Goal: Navigation & Orientation: Find specific page/section

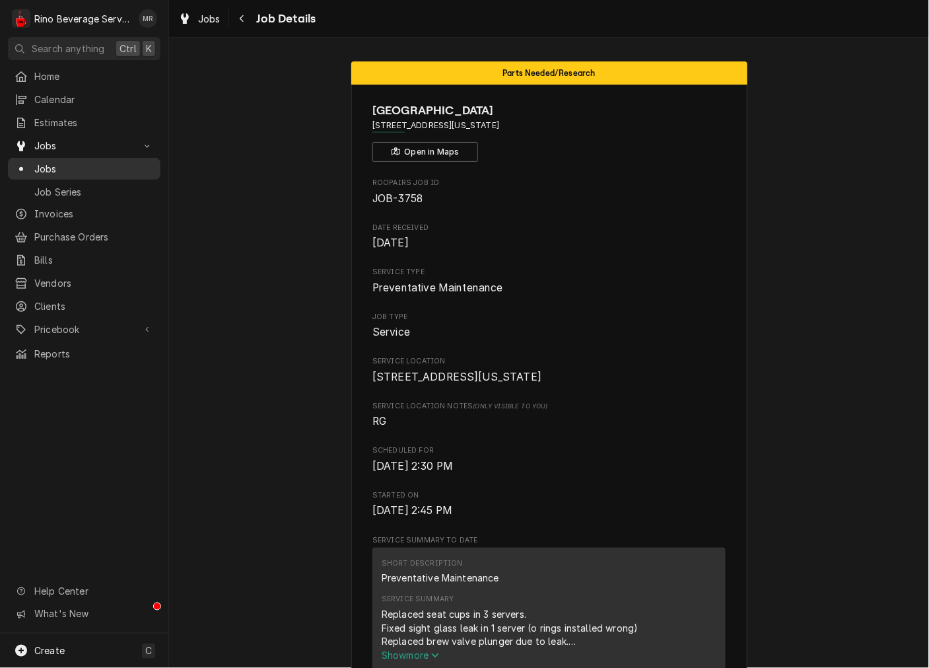
click at [42, 170] on div "Jobs" at bounding box center [84, 168] width 147 height 17
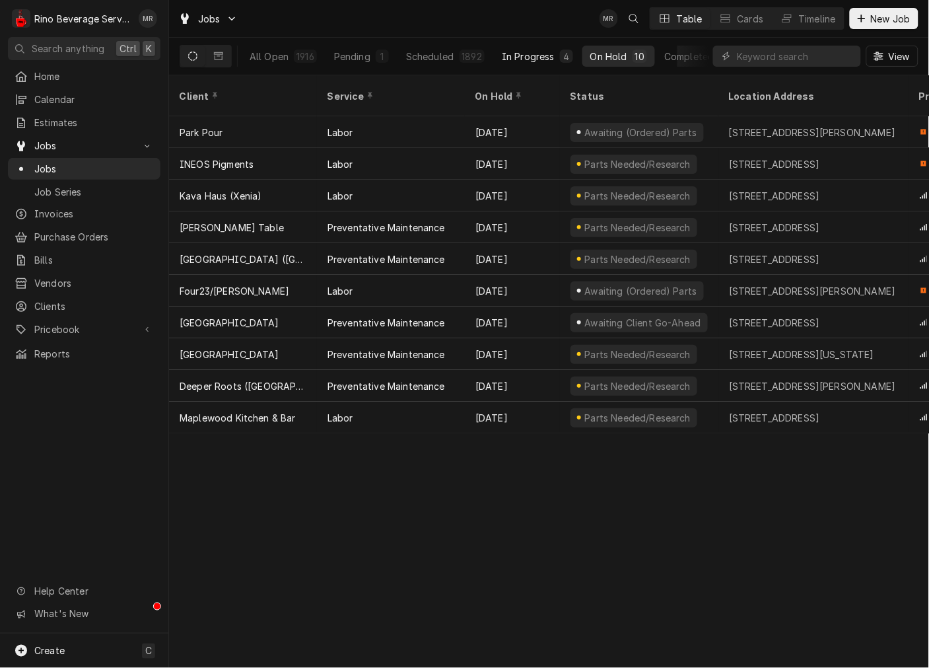
click at [530, 62] on button "In Progress 4" at bounding box center [537, 56] width 87 height 21
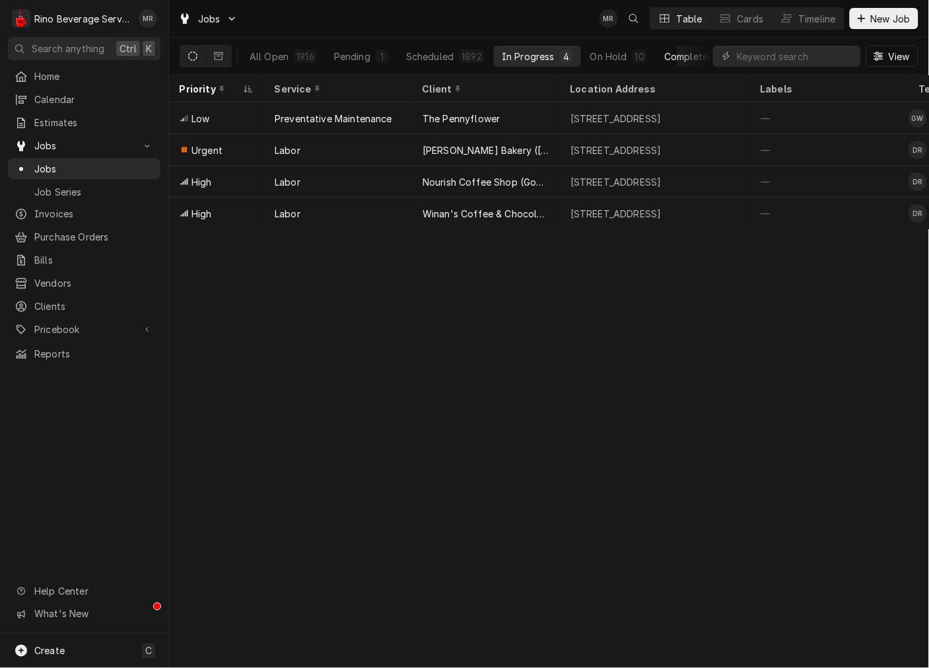
click at [674, 54] on div "Completed" at bounding box center [689, 57] width 50 height 14
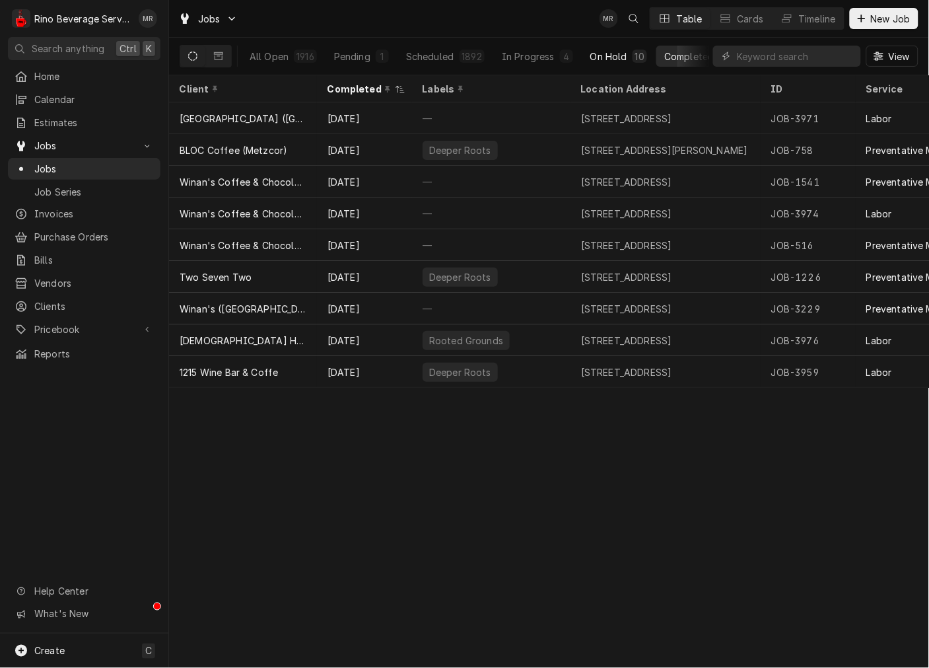
click at [603, 48] on button "On Hold 10" at bounding box center [618, 56] width 73 height 21
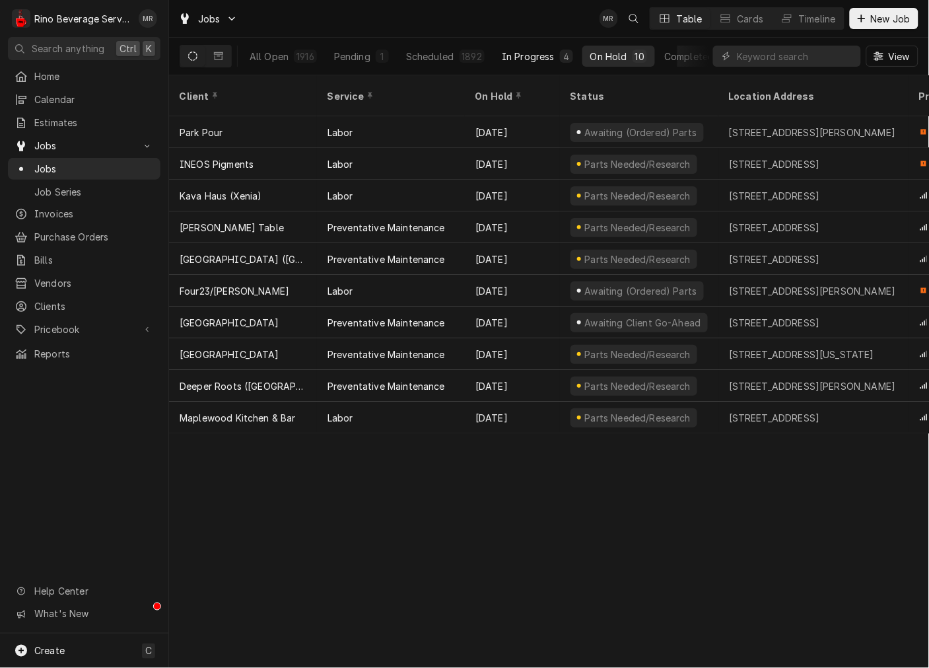
click at [549, 48] on button "In Progress 4" at bounding box center [537, 56] width 87 height 21
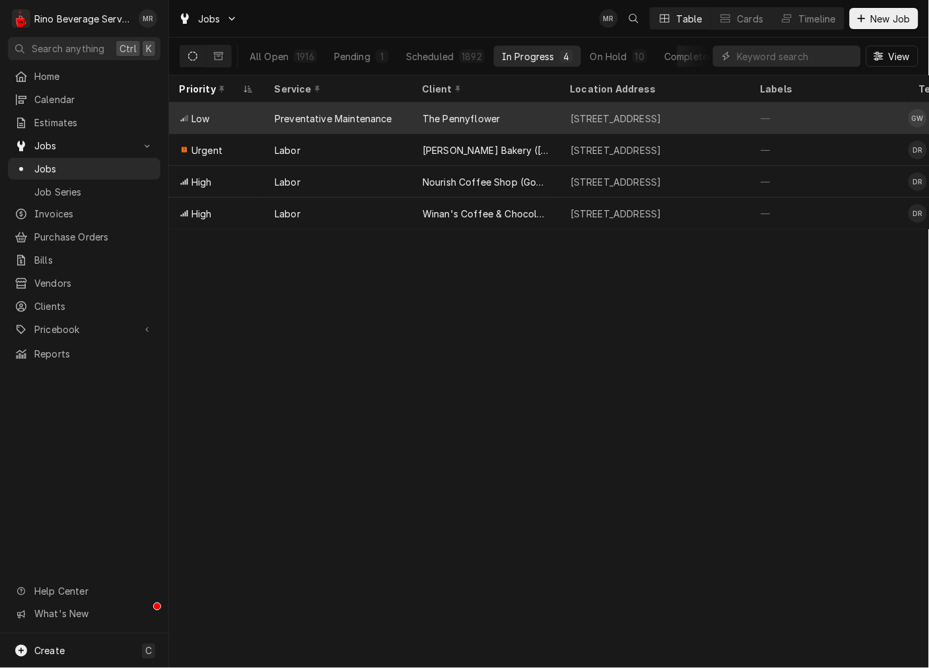
click at [342, 116] on div "Preventative Maintenance" at bounding box center [334, 119] width 118 height 14
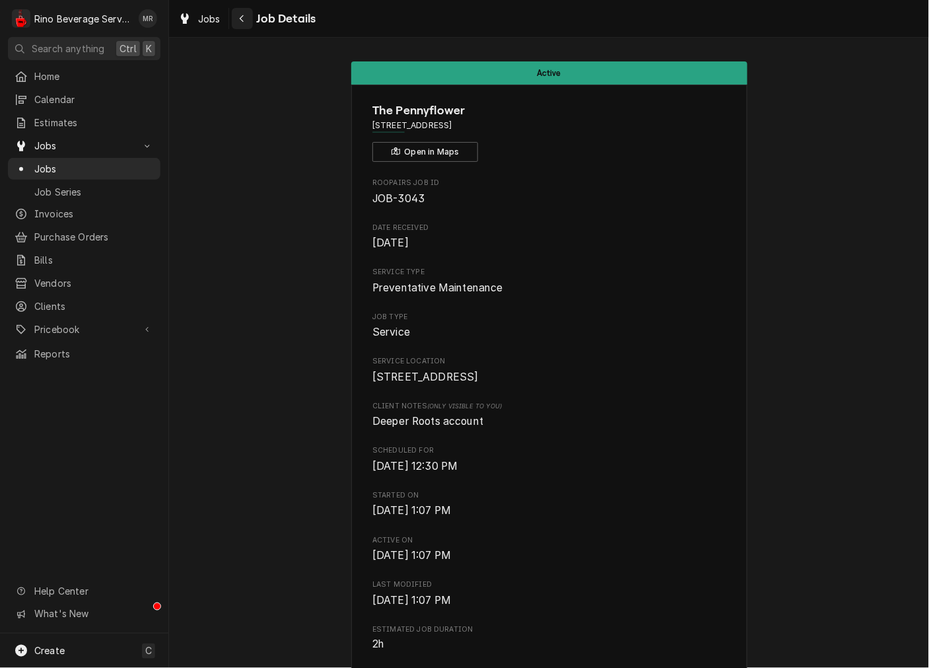
click at [244, 12] on div "Navigate back" at bounding box center [242, 18] width 13 height 13
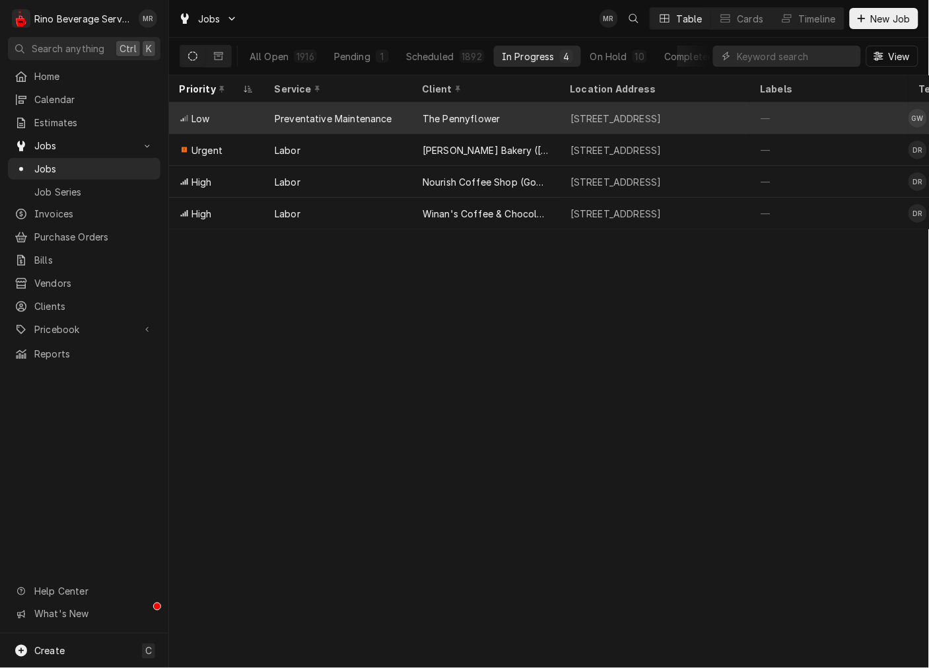
click at [509, 108] on div "The Pennyflower" at bounding box center [486, 118] width 148 height 32
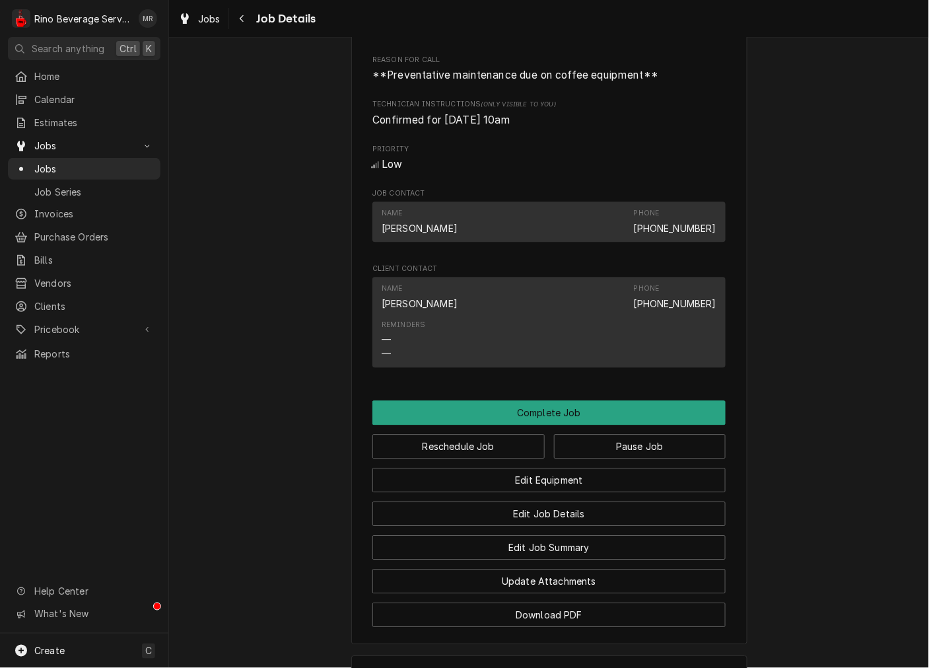
scroll to position [240, 0]
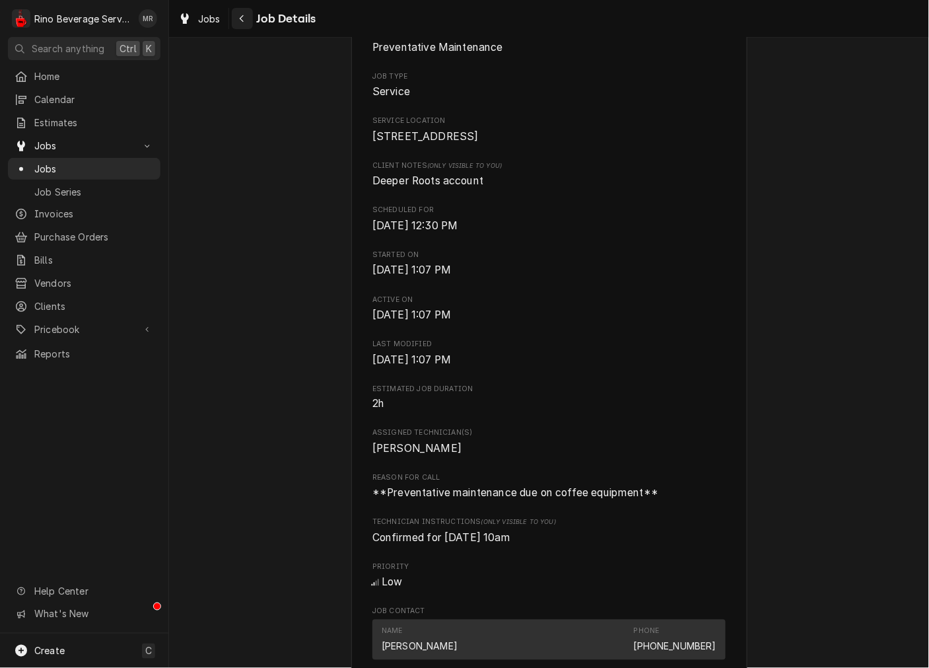
click at [246, 21] on div "Navigate back" at bounding box center [242, 18] width 13 height 13
